Goal: Complete application form

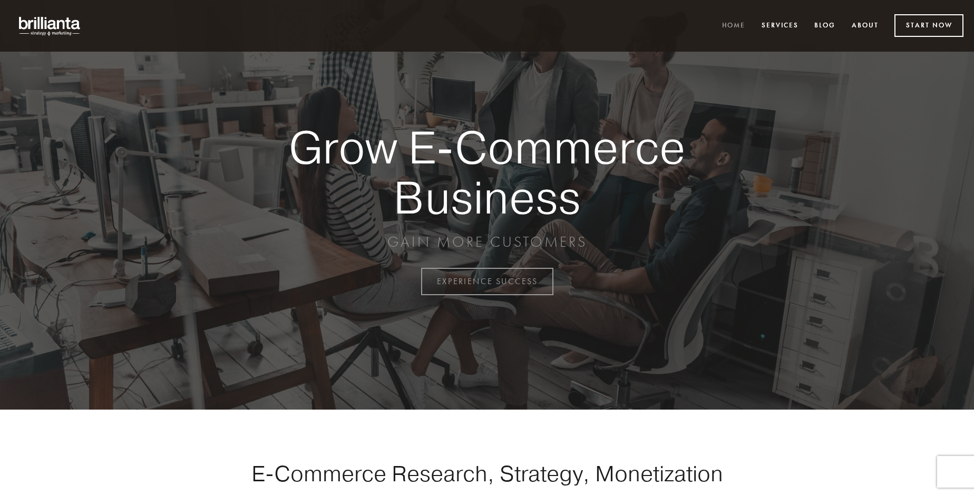
scroll to position [2763, 0]
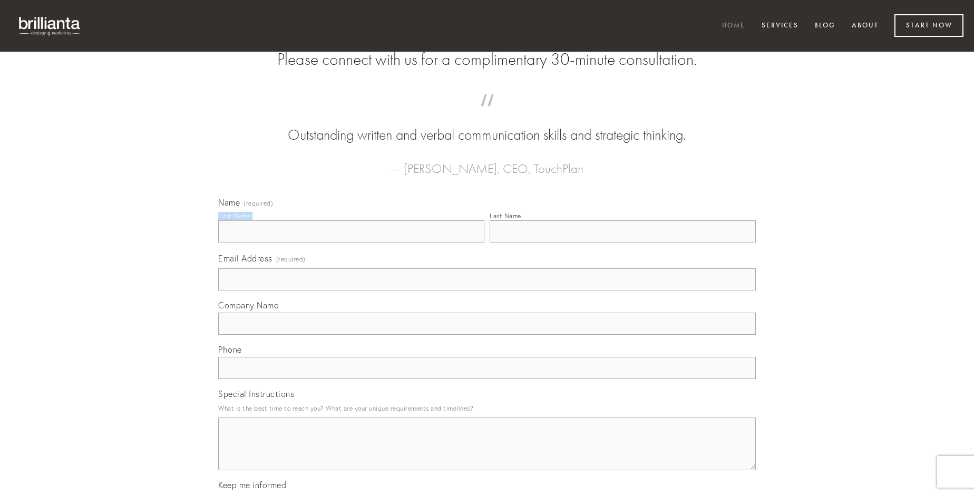
type input "[PERSON_NAME]"
click at [622, 242] on input "Last Name" at bounding box center [623, 231] width 266 height 22
type input "[PERSON_NAME]"
click at [487, 290] on input "Email Address (required)" at bounding box center [487, 279] width 538 height 22
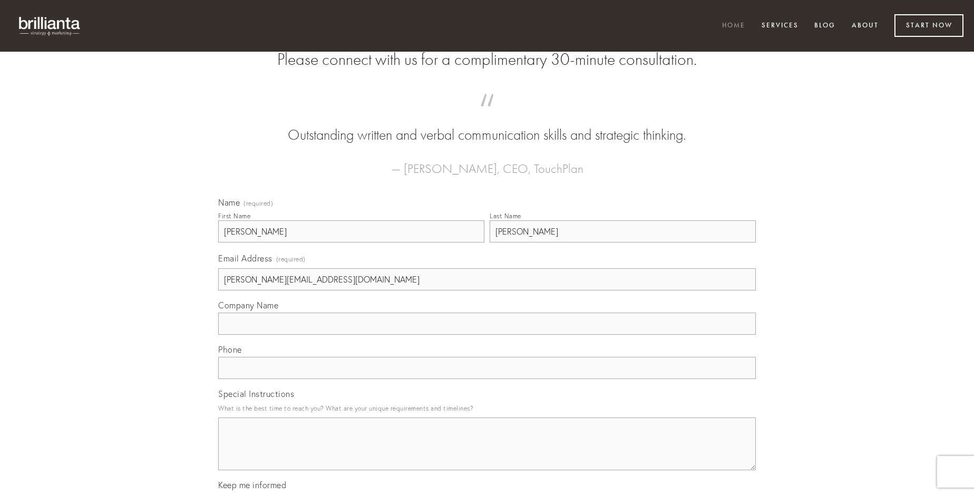
type input "[PERSON_NAME][EMAIL_ADDRESS][DOMAIN_NAME]"
click at [487, 335] on input "Company Name" at bounding box center [487, 324] width 538 height 22
type input "inventore"
click at [487, 379] on input "text" at bounding box center [487, 368] width 538 height 22
click at [487, 453] on textarea "Special Instructions" at bounding box center [487, 443] width 538 height 53
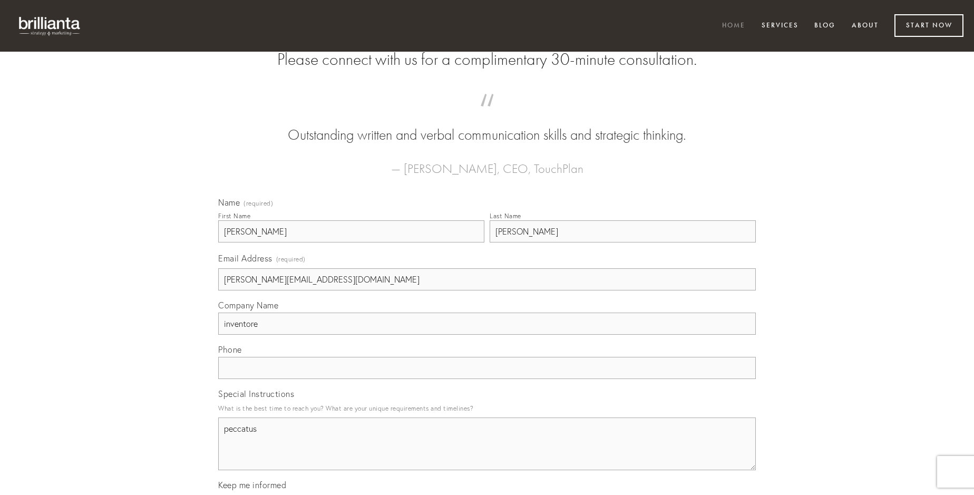
type textarea "peccatus"
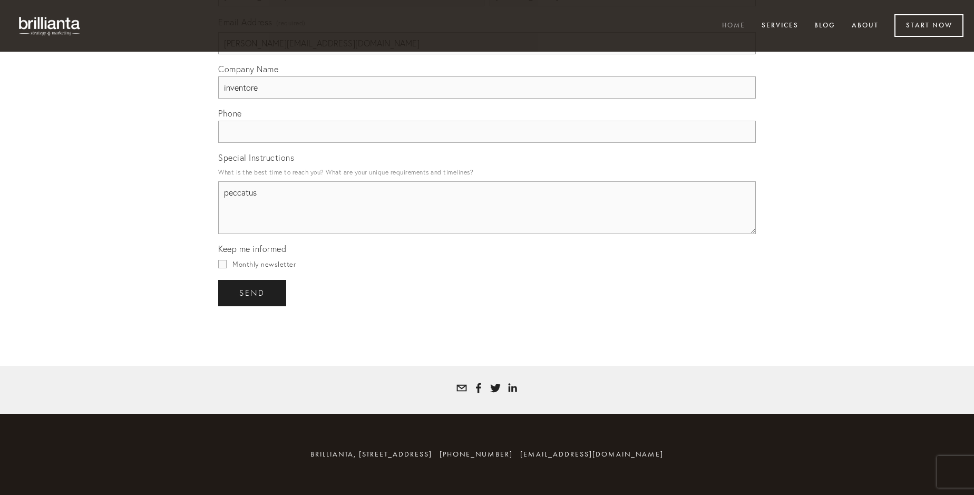
click at [253, 293] on span "send" at bounding box center [252, 292] width 26 height 9
